Goal: Transaction & Acquisition: Purchase product/service

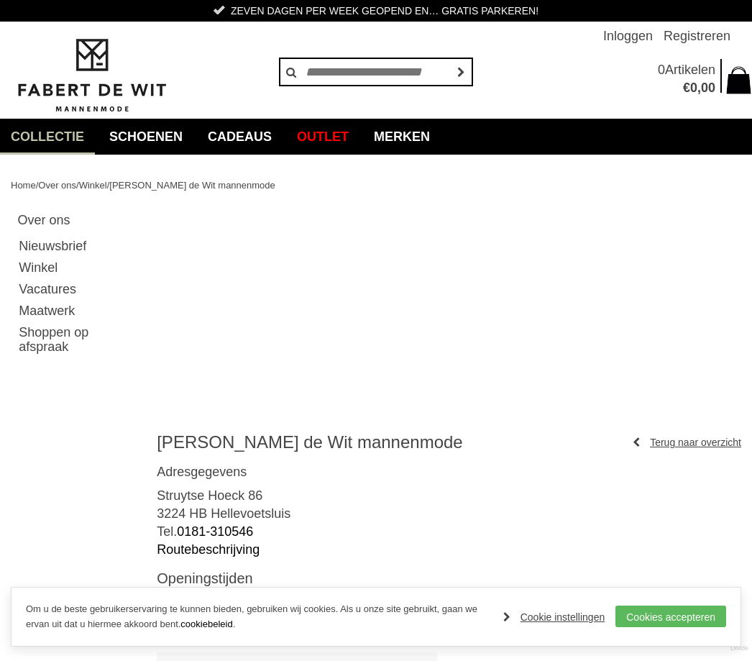
click at [0, 0] on link "Overhemden" at bounding box center [0, 0] width 0 height 0
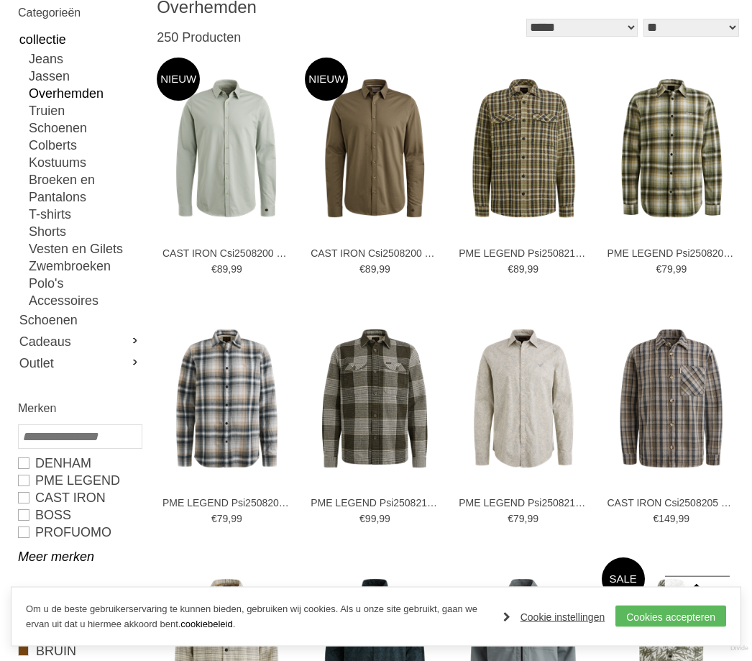
scroll to position [212, 0]
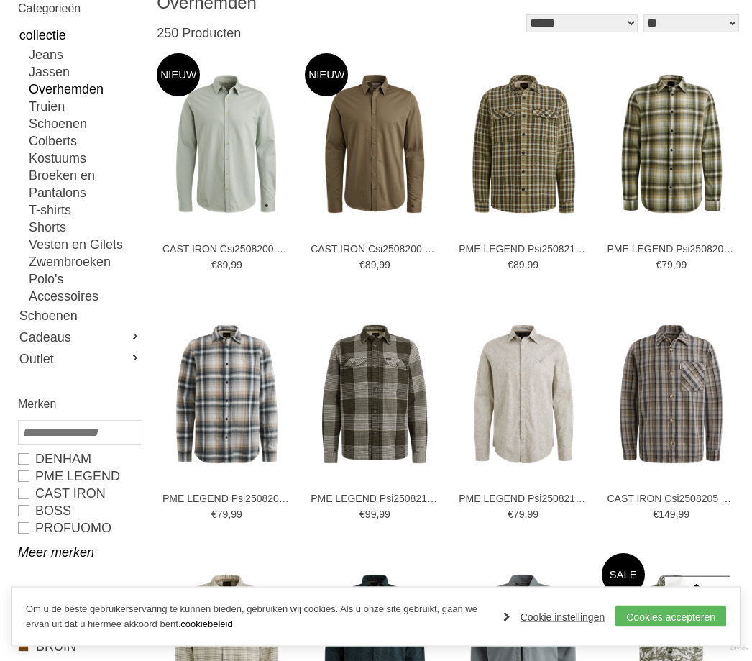
click at [19, 528] on link "PROFUOMO" at bounding box center [79, 528] width 123 height 17
type input "**"
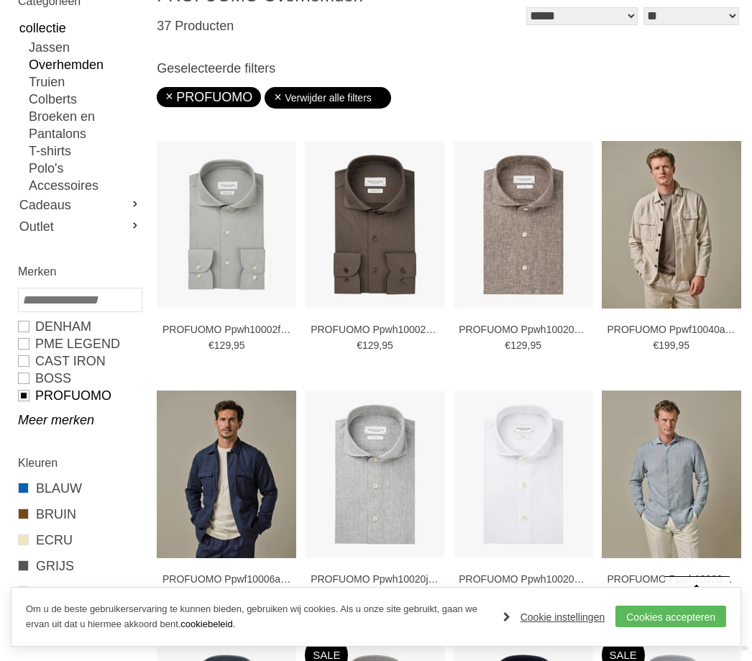
scroll to position [254, 0]
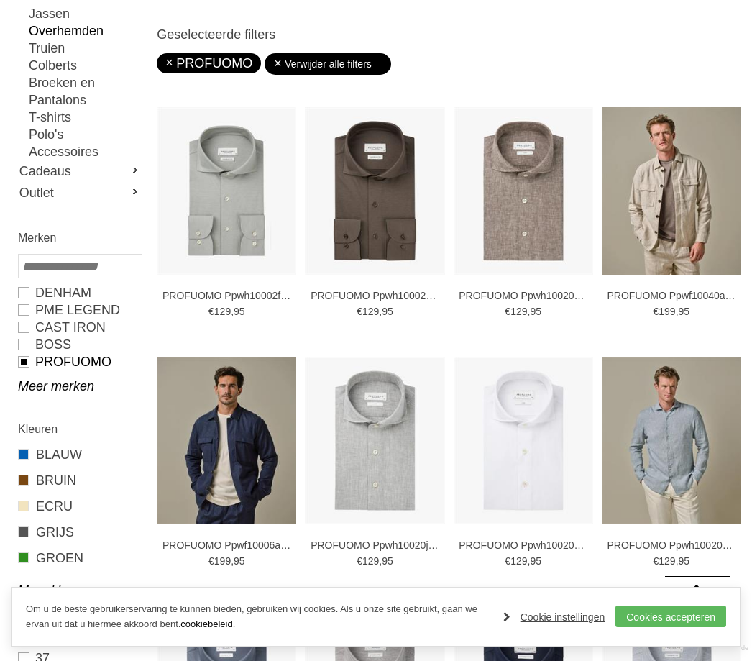
click at [19, 484] on span at bounding box center [23, 479] width 11 height 11
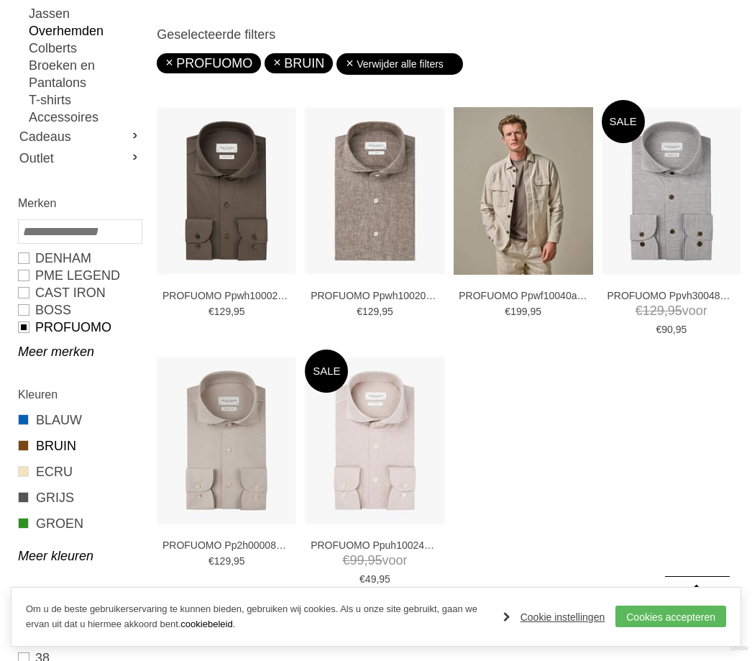
click at [22, 526] on span at bounding box center [23, 523] width 11 height 11
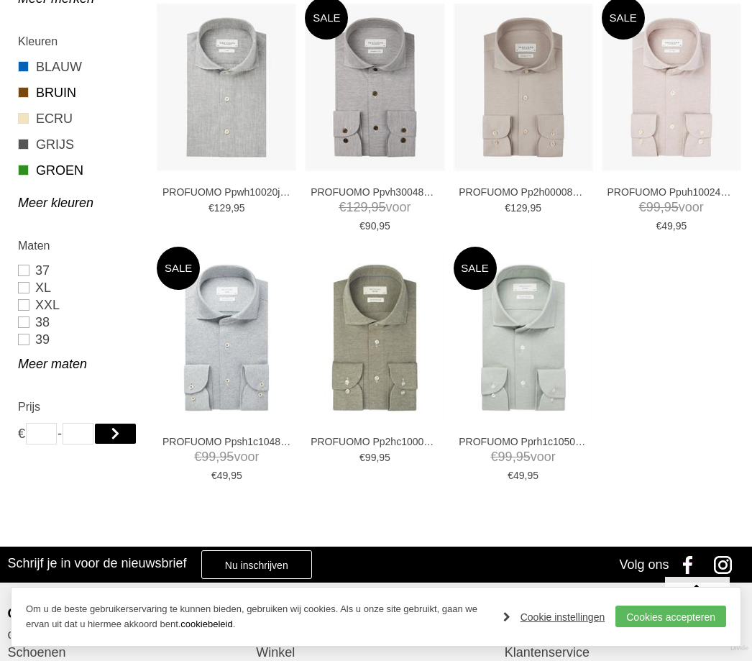
scroll to position [620, 0]
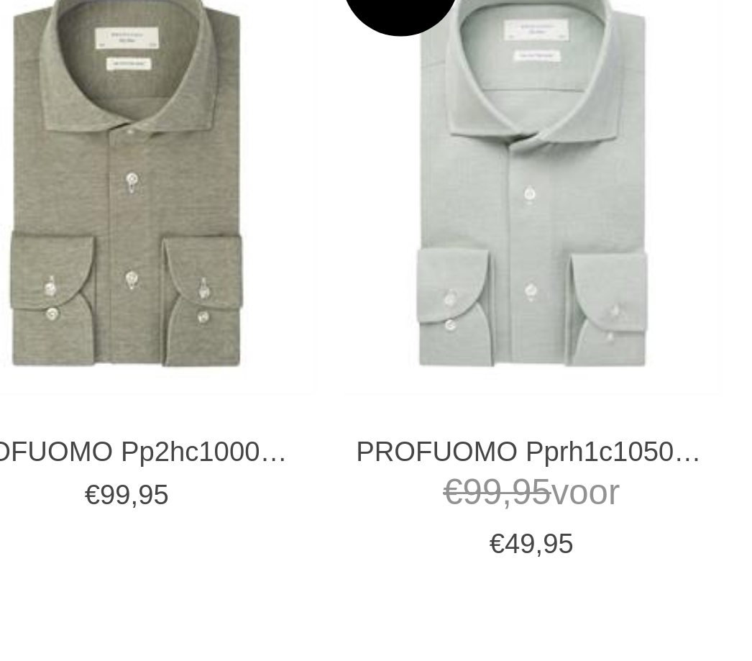
click at [0, 0] on img at bounding box center [0, 0] width 0 height 0
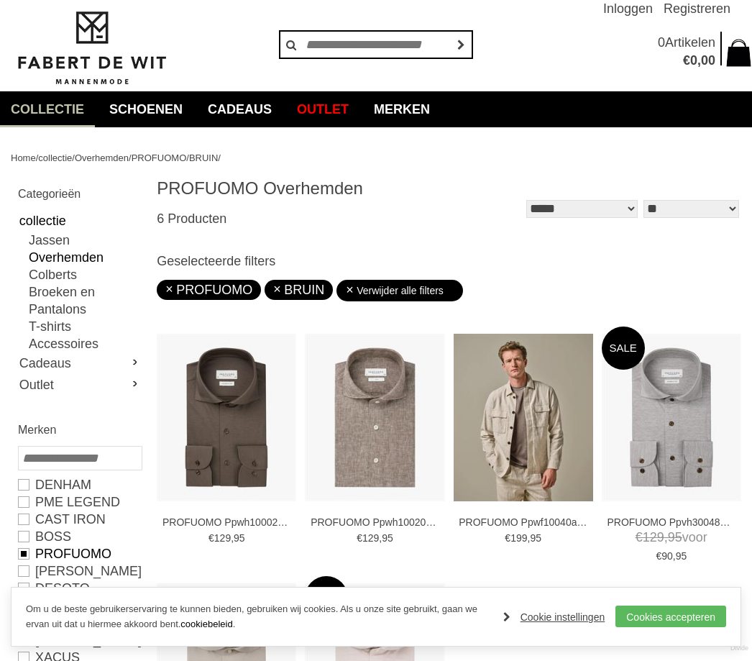
scroll to position [29, 0]
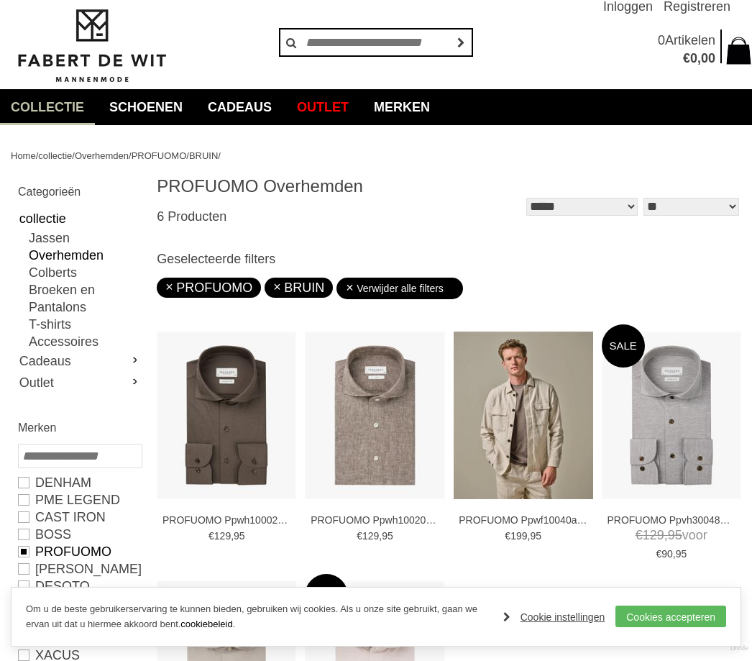
click at [42, 384] on link "Outlet" at bounding box center [79, 383] width 123 height 22
type input "***"
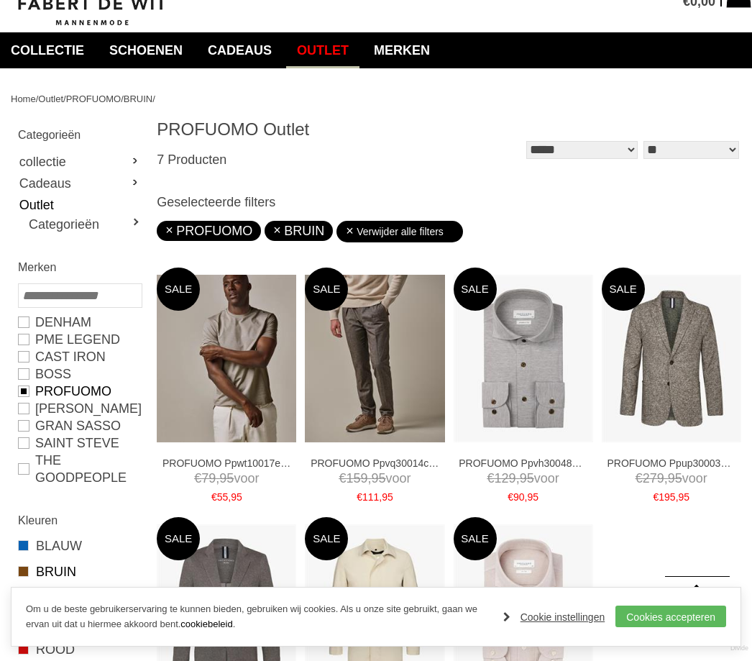
scroll to position [81, 0]
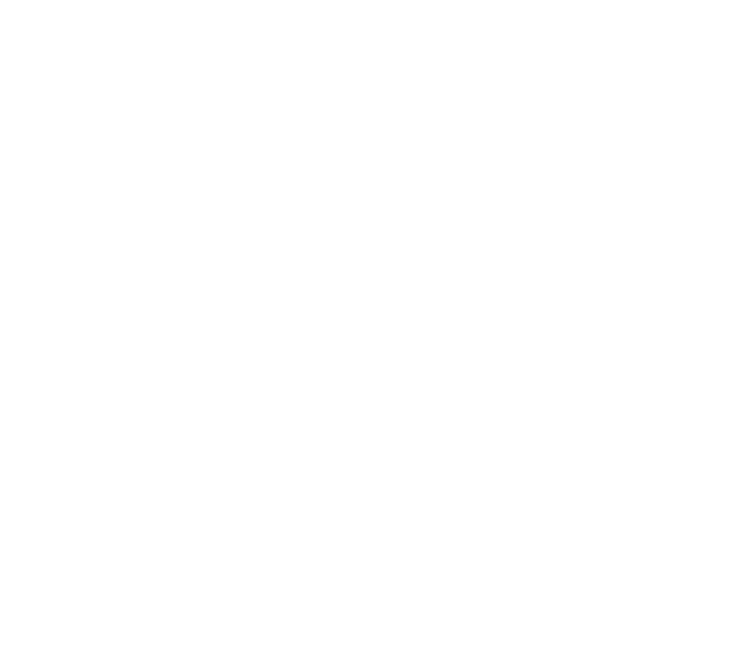
scroll to position [1, 0]
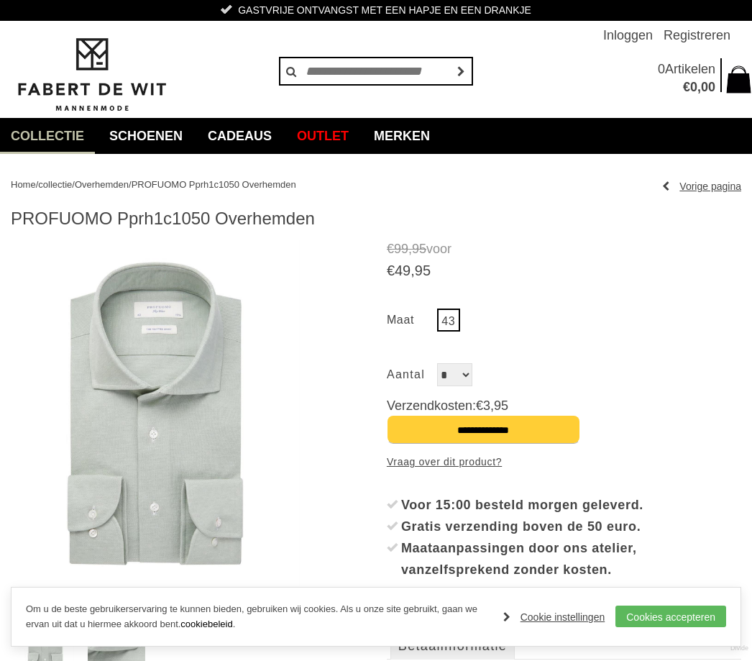
click at [446, 326] on link "43" at bounding box center [448, 319] width 23 height 23
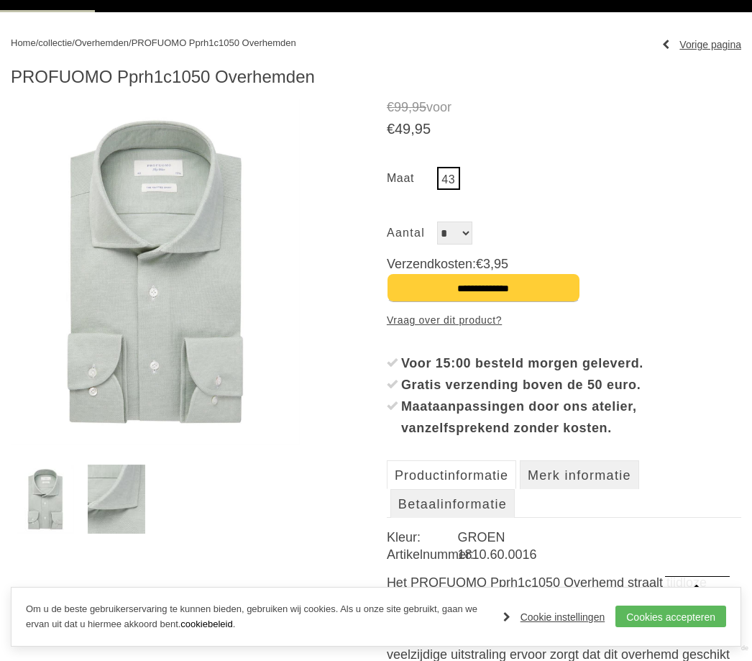
scroll to position [0, 0]
